Goal: Transaction & Acquisition: Purchase product/service

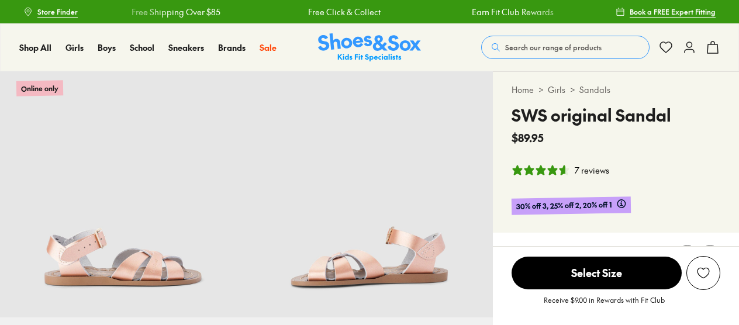
select select "*"
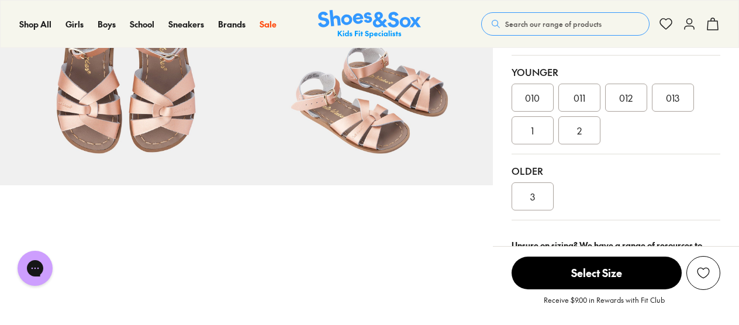
click at [677, 110] on div "013" at bounding box center [673, 98] width 42 height 28
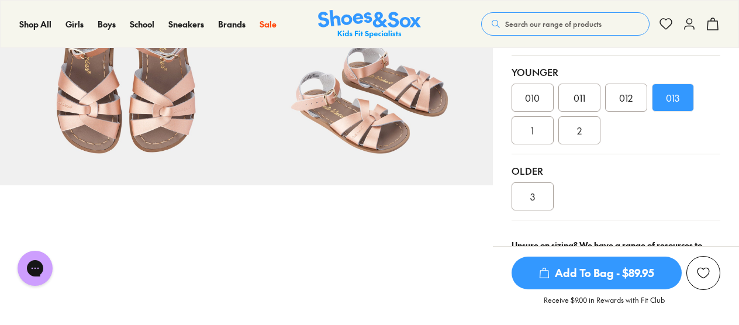
click at [614, 272] on span "Add To Bag - $89.95" at bounding box center [597, 273] width 170 height 33
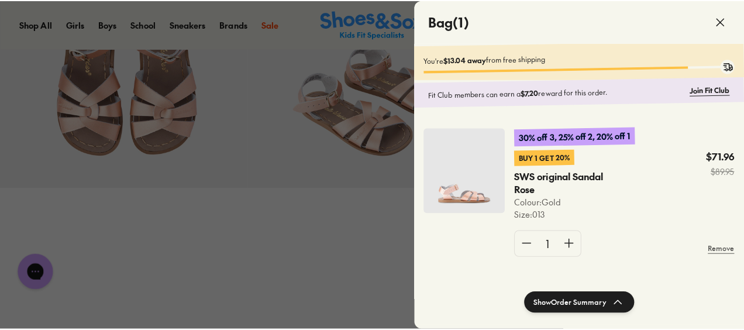
scroll to position [381, 0]
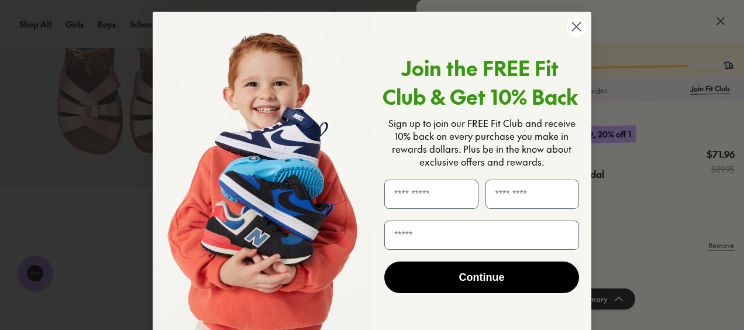
click at [575, 32] on circle "Close dialog" at bounding box center [576, 26] width 19 height 19
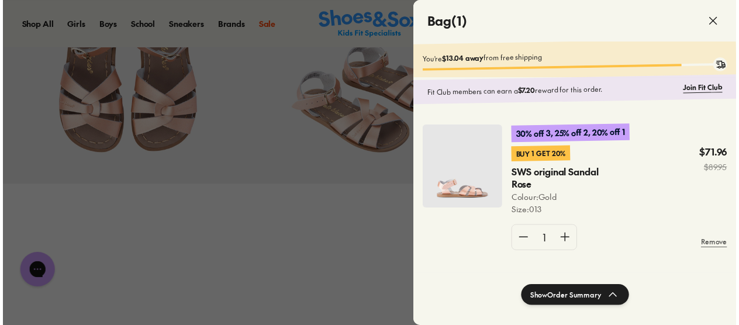
scroll to position [379, 0]
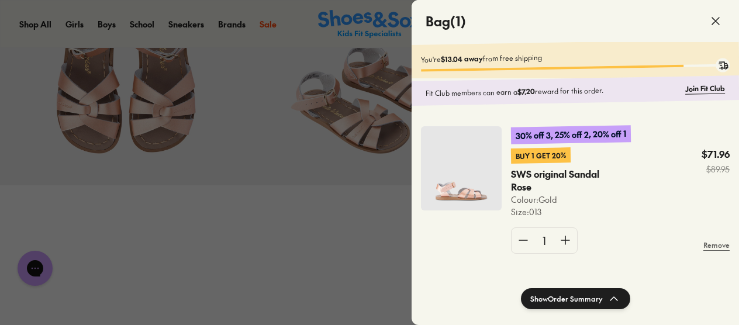
click at [716, 20] on icon at bounding box center [716, 21] width 14 height 14
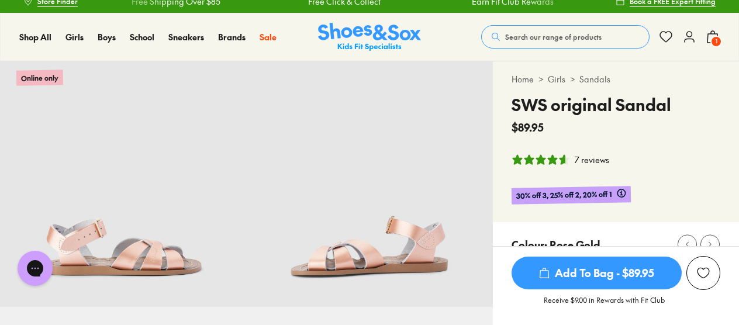
scroll to position [0, 0]
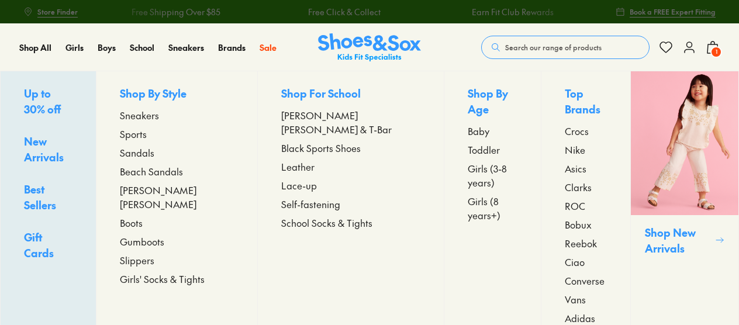
click at [159, 115] on span "Sneakers" at bounding box center [139, 115] width 39 height 14
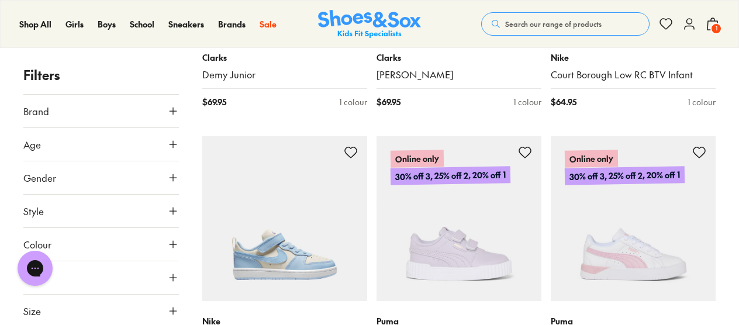
scroll to position [2550, 0]
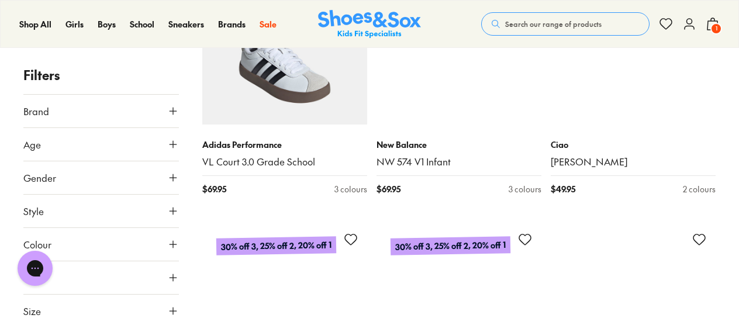
scroll to position [5138, 0]
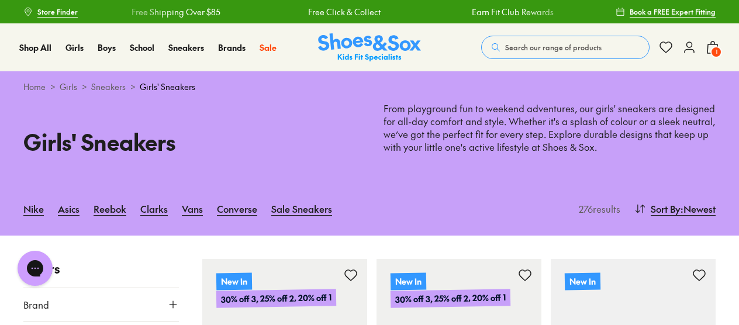
click at [556, 48] on span "Search our range of products" at bounding box center [553, 47] width 96 height 11
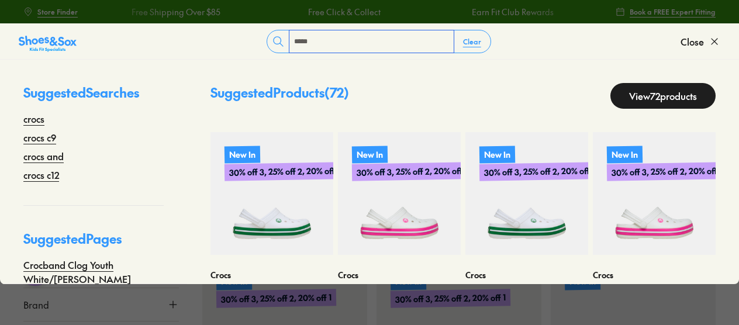
type input "*****"
click at [629, 103] on link "View 72 products" at bounding box center [662, 96] width 105 height 26
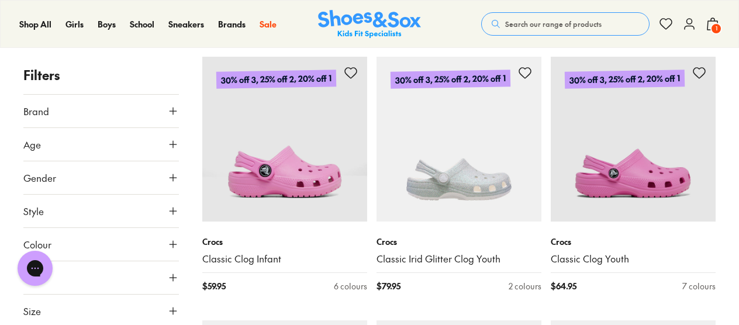
scroll to position [2768, 0]
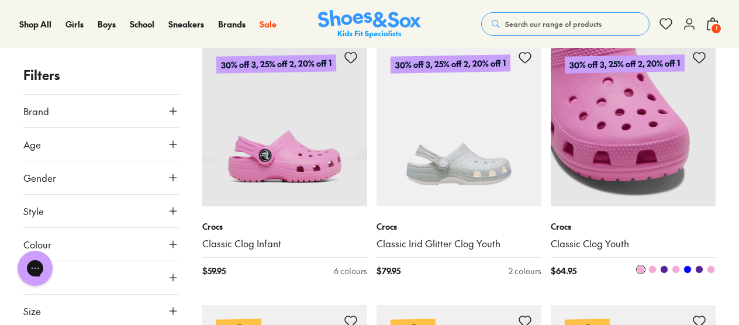
click at [667, 152] on img at bounding box center [633, 124] width 165 height 165
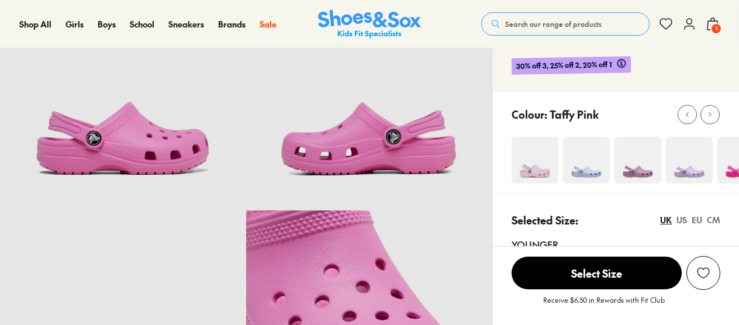
select select "*"
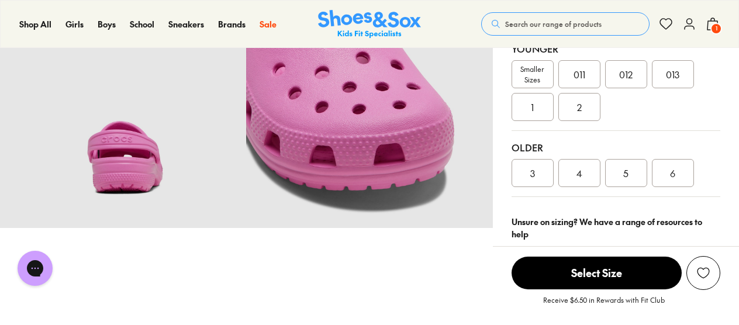
click at [674, 82] on div "013" at bounding box center [673, 74] width 42 height 28
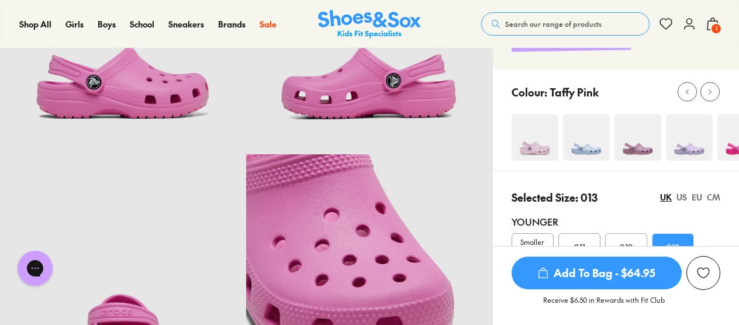
scroll to position [154, 0]
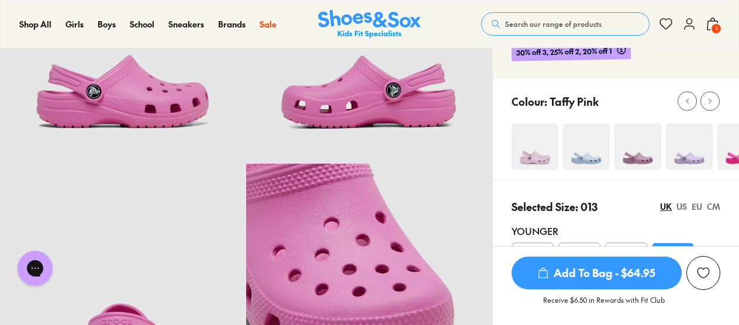
click at [541, 147] on img at bounding box center [535, 146] width 47 height 47
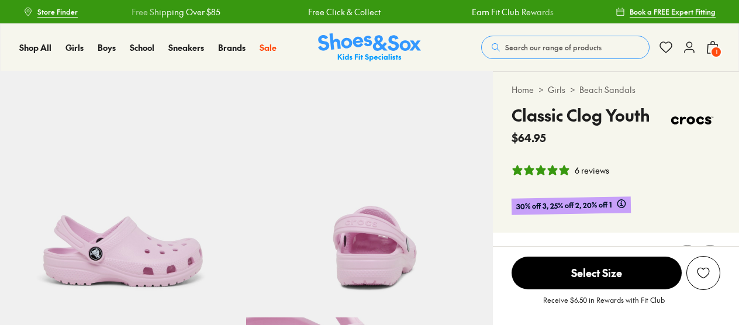
select select "*"
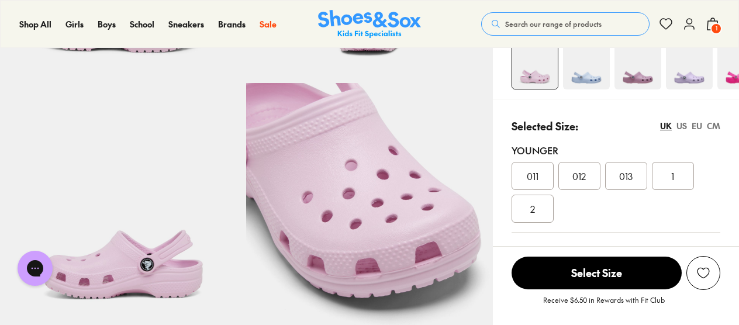
scroll to position [238, 0]
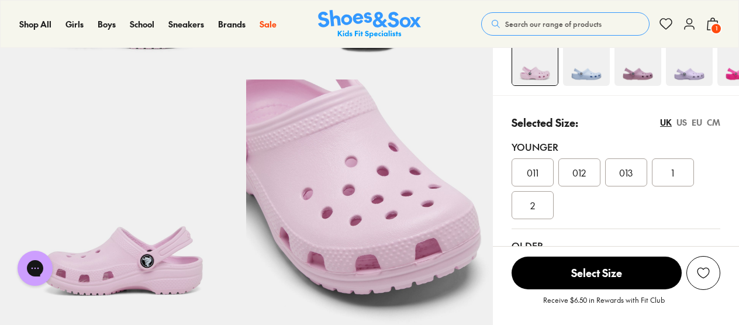
click at [640, 76] on img at bounding box center [638, 62] width 47 height 47
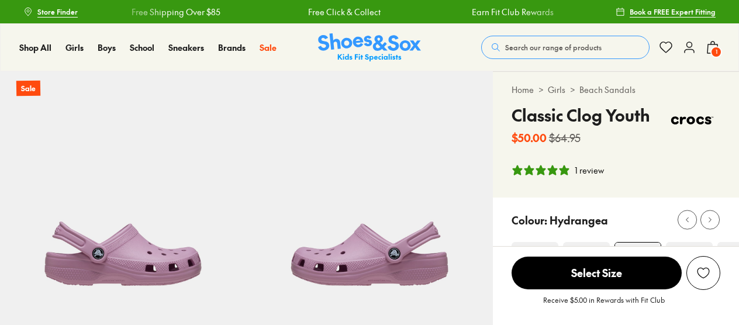
select select "*"
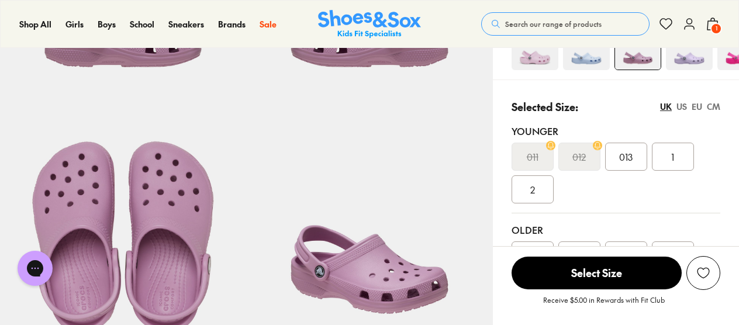
scroll to position [234, 0]
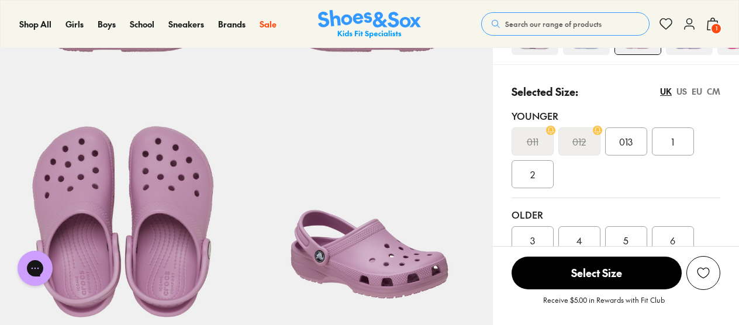
drag, startPoint x: 737, startPoint y: 63, endPoint x: 741, endPoint y: 54, distance: 10.2
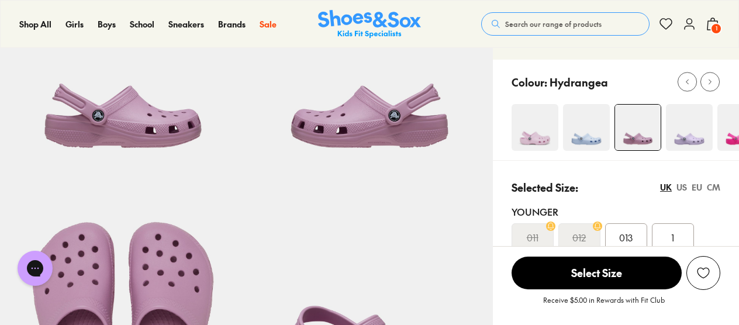
scroll to position [102, 0]
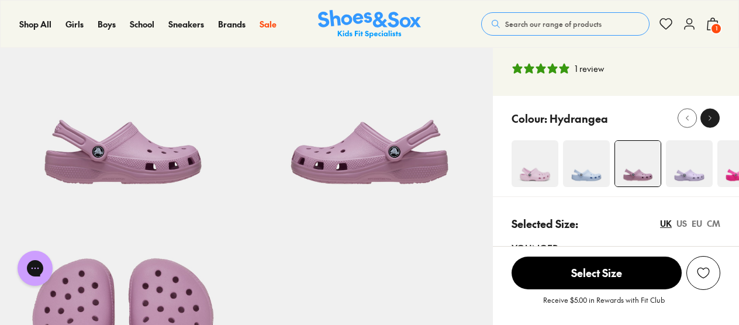
click at [708, 119] on icon at bounding box center [710, 118] width 9 height 9
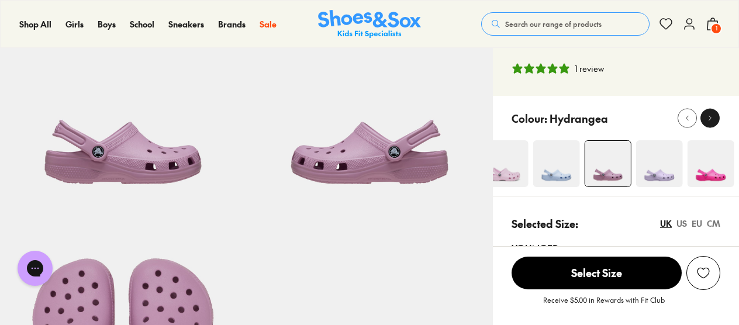
click at [708, 119] on icon at bounding box center [710, 118] width 9 height 9
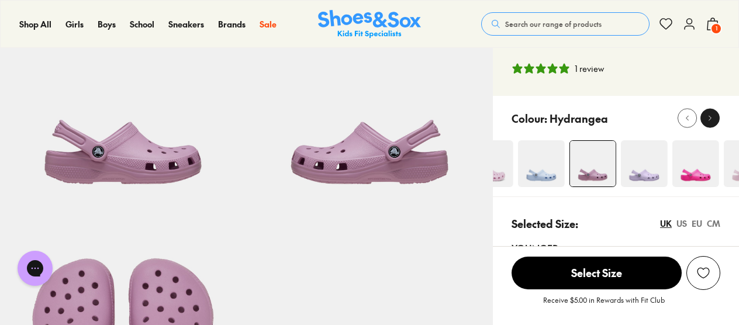
click at [708, 119] on icon at bounding box center [710, 118] width 9 height 9
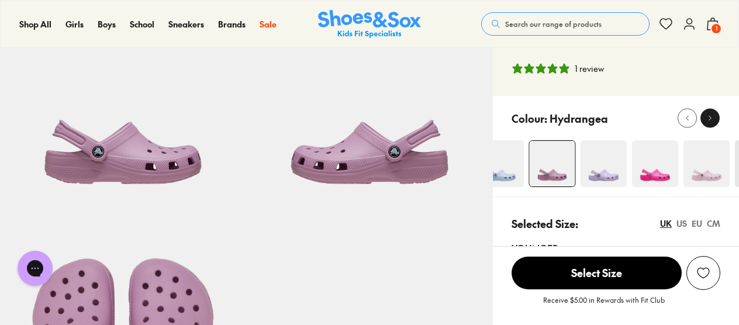
click at [708, 119] on icon at bounding box center [710, 118] width 9 height 9
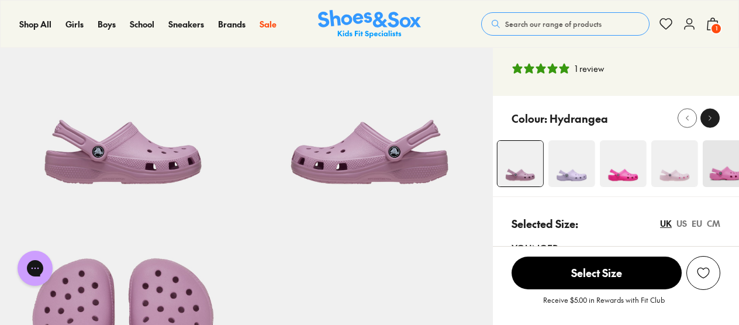
click at [708, 119] on icon at bounding box center [710, 118] width 9 height 9
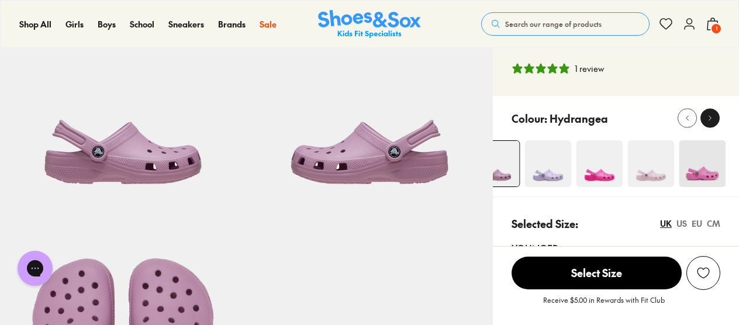
click at [708, 119] on icon at bounding box center [710, 118] width 9 height 9
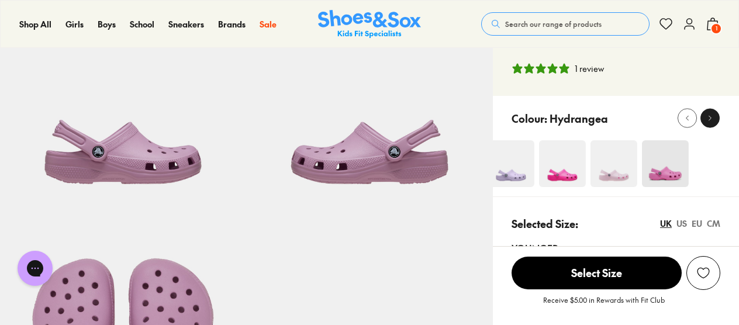
click at [708, 119] on icon at bounding box center [710, 118] width 9 height 9
click at [523, 182] on img at bounding box center [508, 163] width 47 height 47
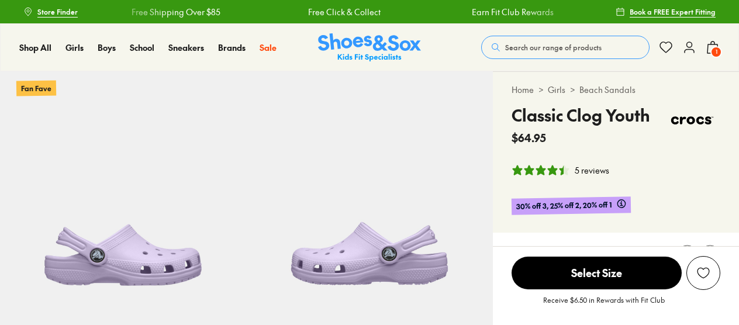
select select "*"
click at [523, 182] on div "Home > Girls > Beach Sandals Classic Clog Youth $64.95 5 reviews 30% off 3, 25%…" at bounding box center [616, 152] width 246 height 161
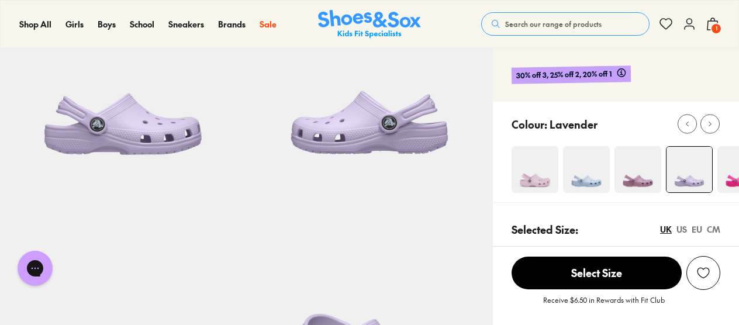
scroll to position [135, 0]
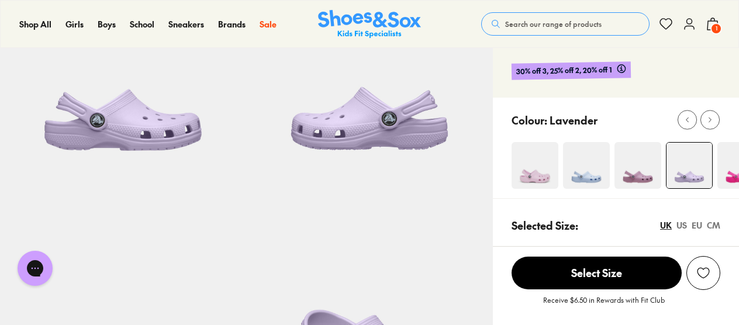
click at [673, 130] on div "Colour: Lavender" at bounding box center [625, 120] width 227 height 26
click at [683, 123] on icon at bounding box center [687, 120] width 9 height 9
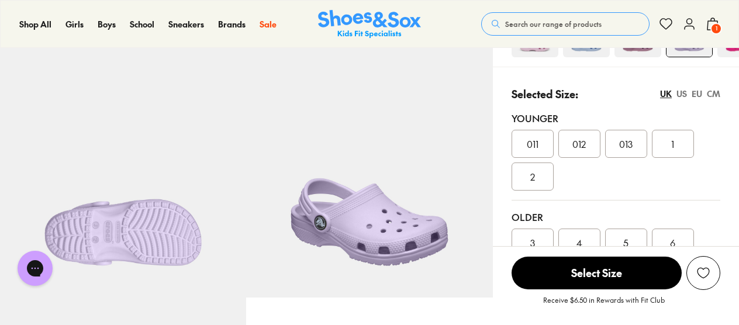
scroll to position [256, 0]
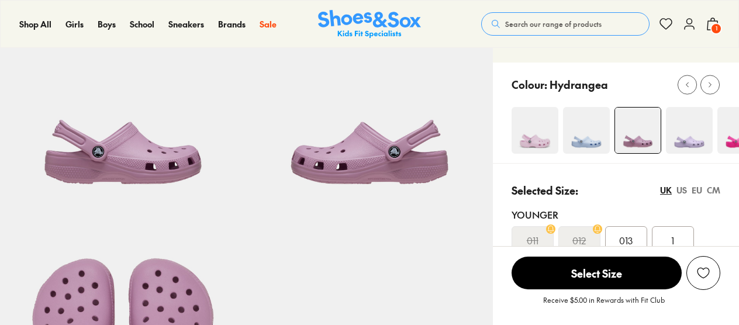
select select "*"
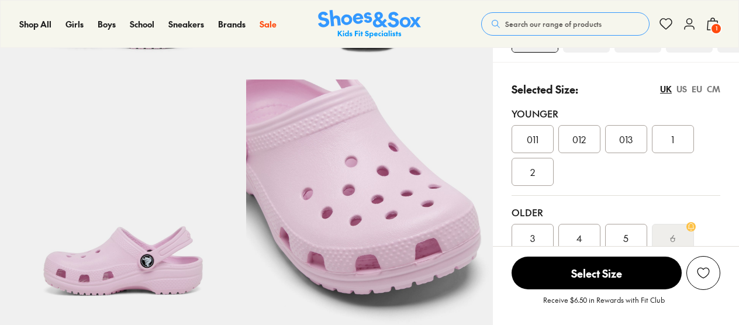
select select "*"
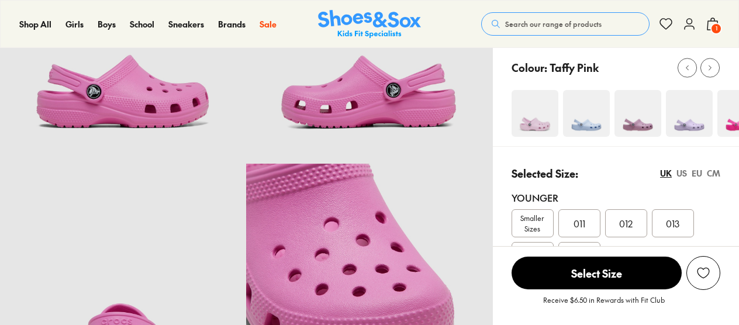
select select "*"
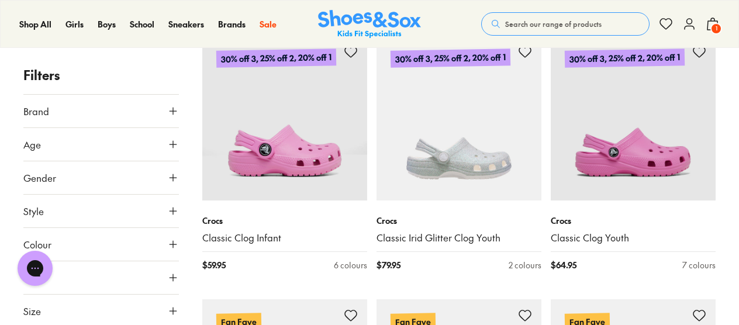
scroll to position [2785, 0]
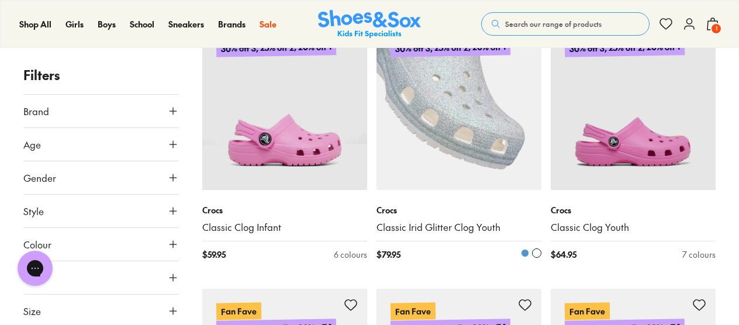
click at [454, 119] on img at bounding box center [459, 107] width 165 height 165
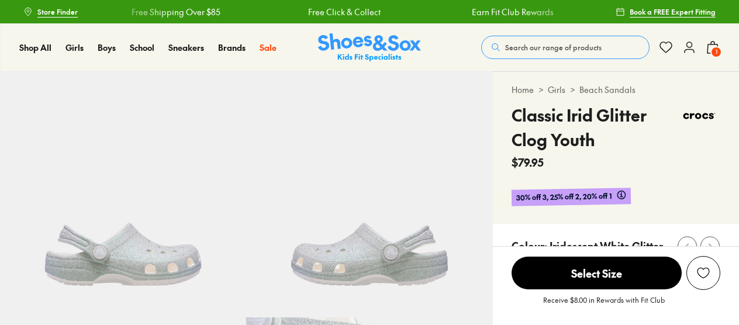
select select "*"
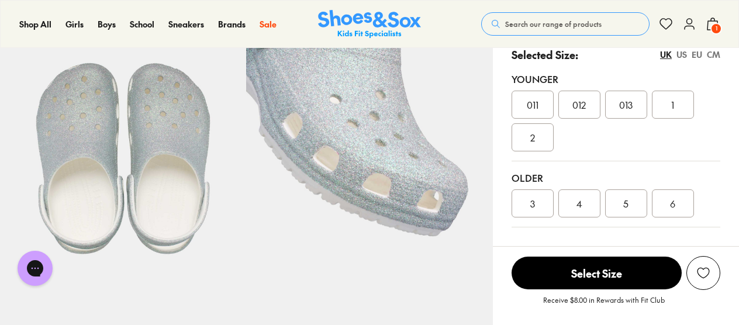
scroll to position [193, 0]
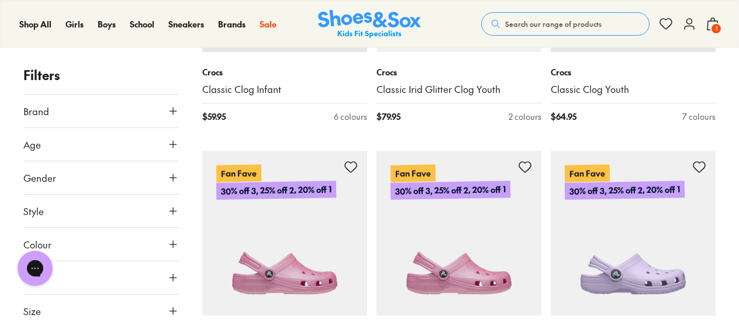
scroll to position [3019, 0]
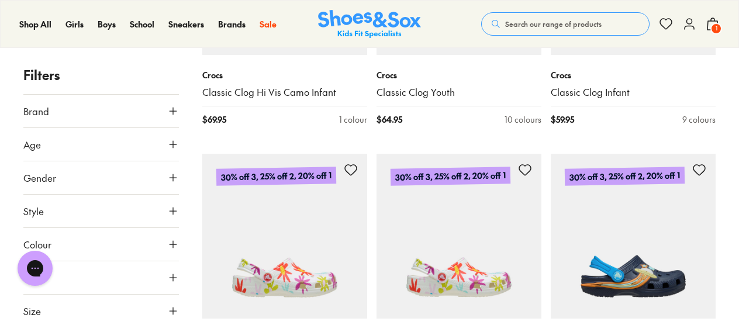
scroll to position [523, 0]
